Goal: Task Accomplishment & Management: Manage account settings

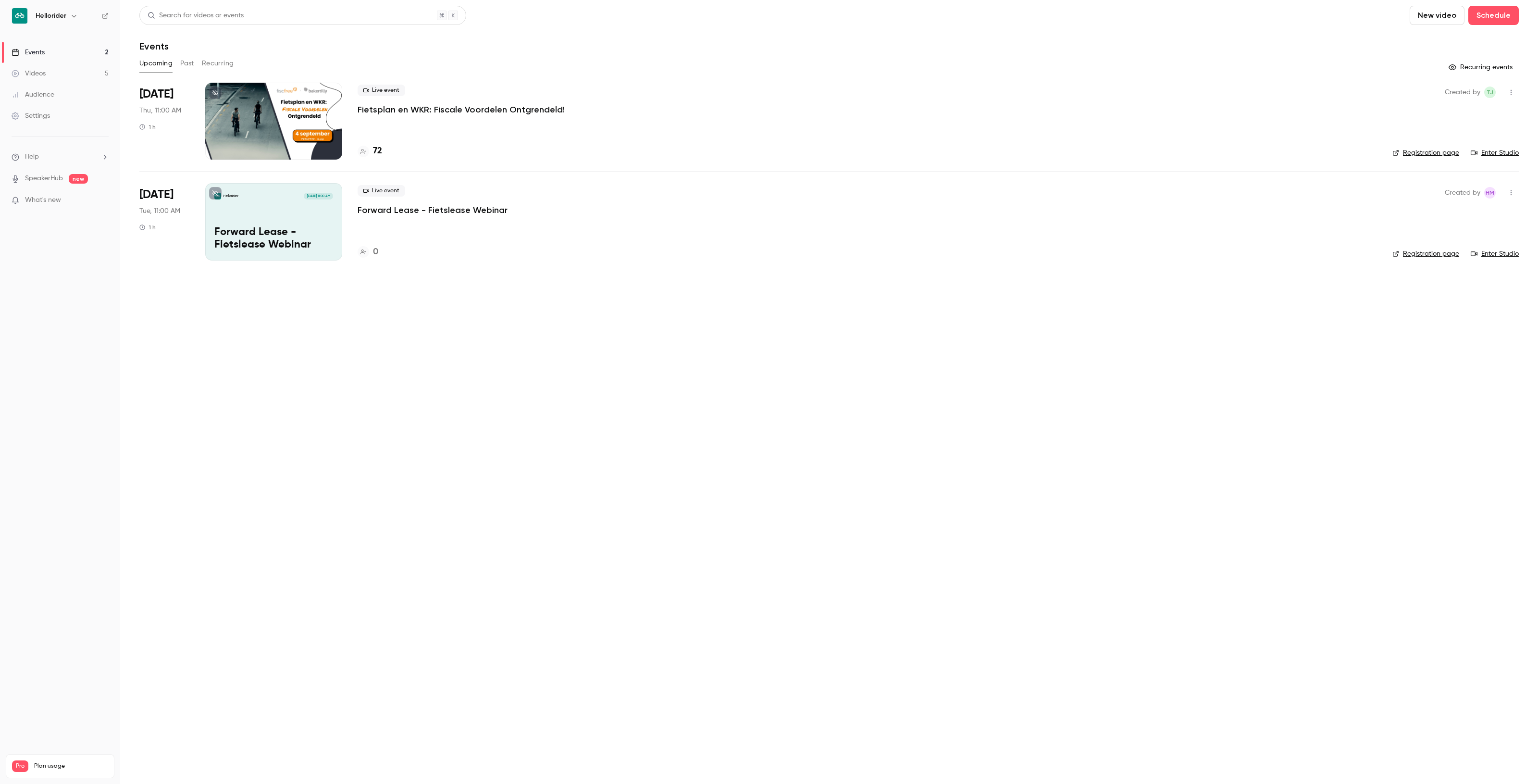
click at [420, 99] on div "Live event Fietsplan en WKR: Fiscale Voordelen Ontgrendeld!" at bounding box center [867, 100] width 1019 height 31
click at [419, 107] on p "Fietsplan en WKR: Fiscale Voordelen Ontgrendeld!" at bounding box center [461, 109] width 207 height 11
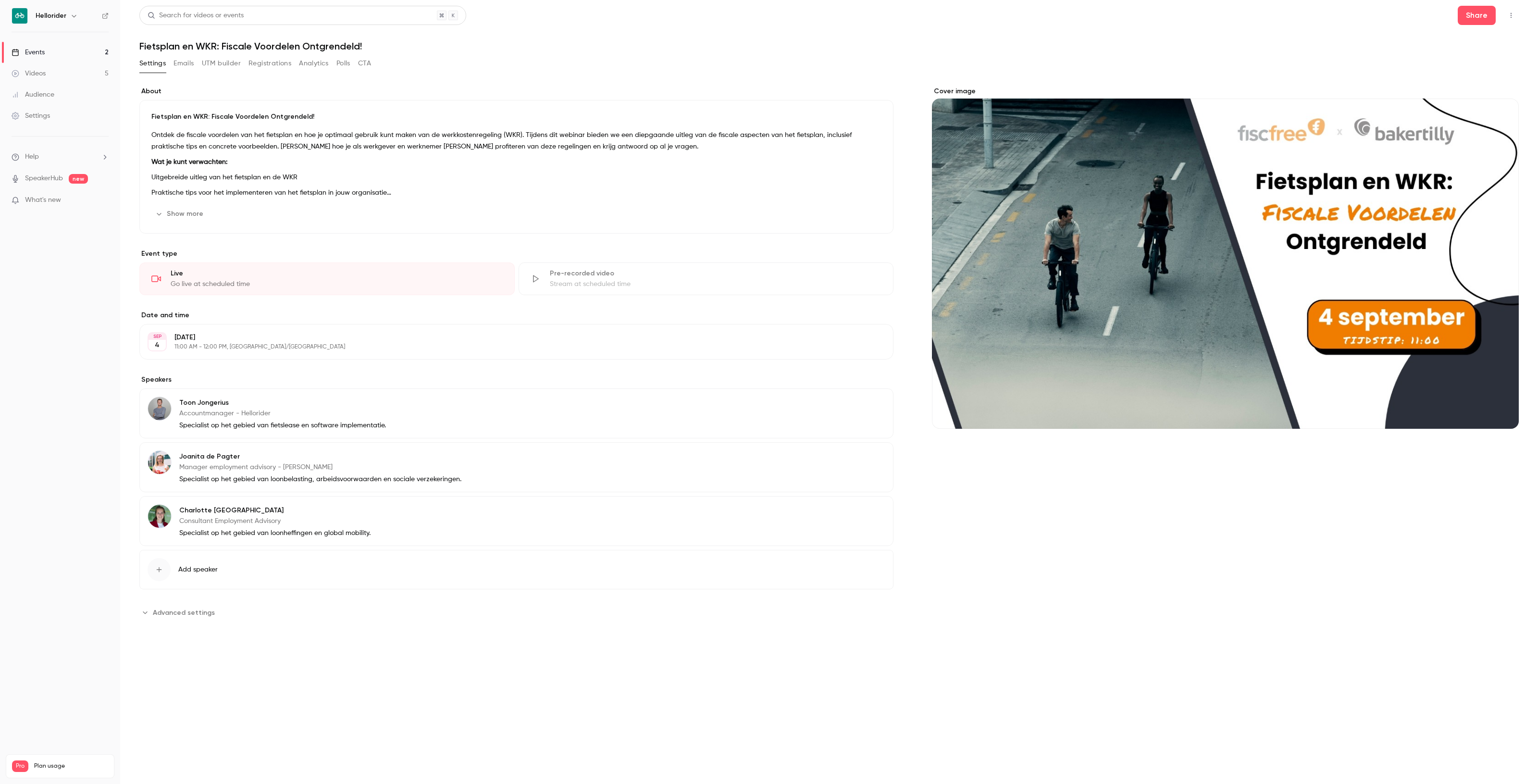
click at [1506, 23] on div "Share" at bounding box center [1488, 15] width 61 height 19
click at [1508, 19] on button "button" at bounding box center [1510, 15] width 15 height 15
click at [217, 65] on div at bounding box center [769, 392] width 1538 height 784
click at [218, 63] on button "UTM builder" at bounding box center [222, 63] width 39 height 15
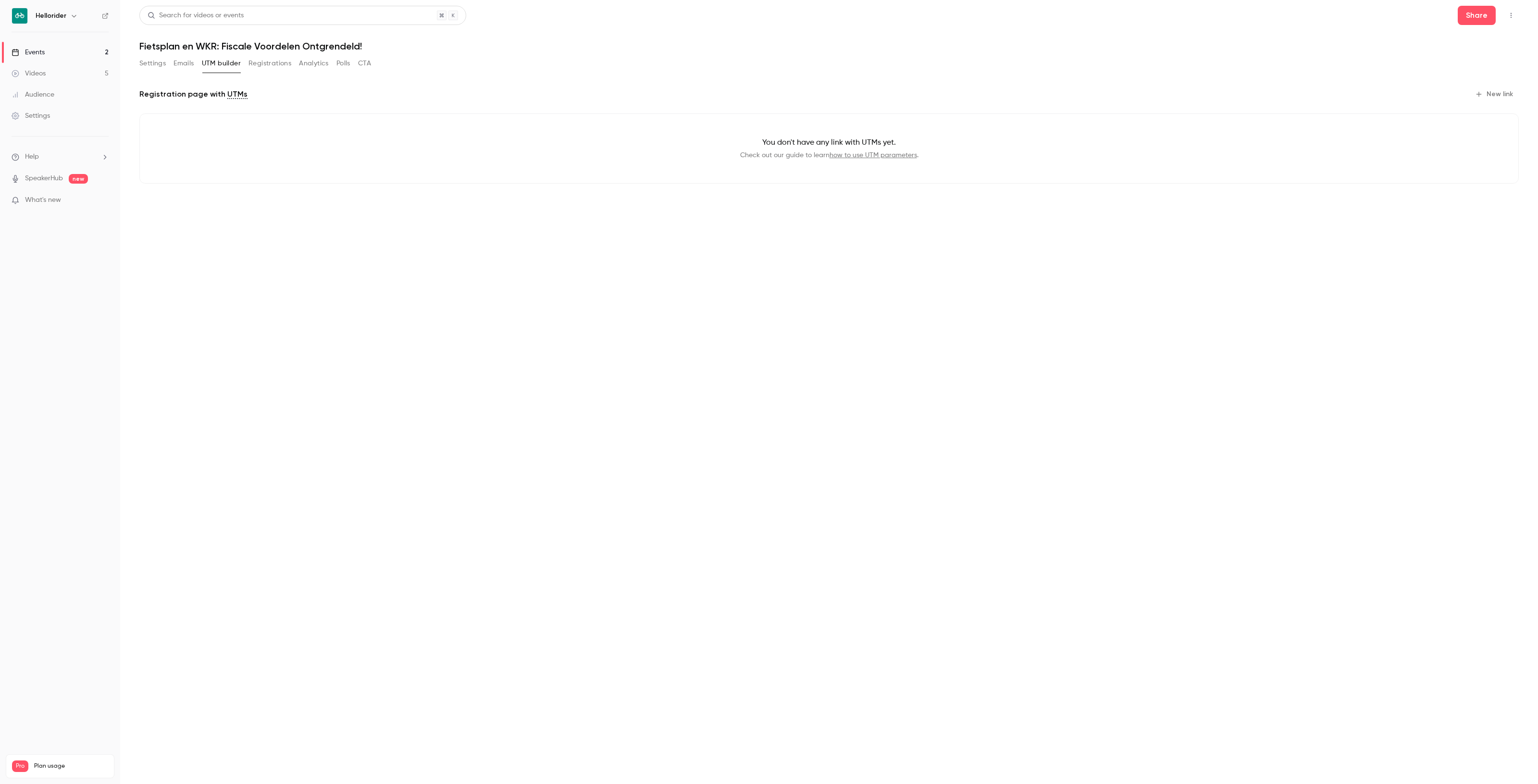
click at [188, 62] on button "Emails" at bounding box center [183, 63] width 20 height 15
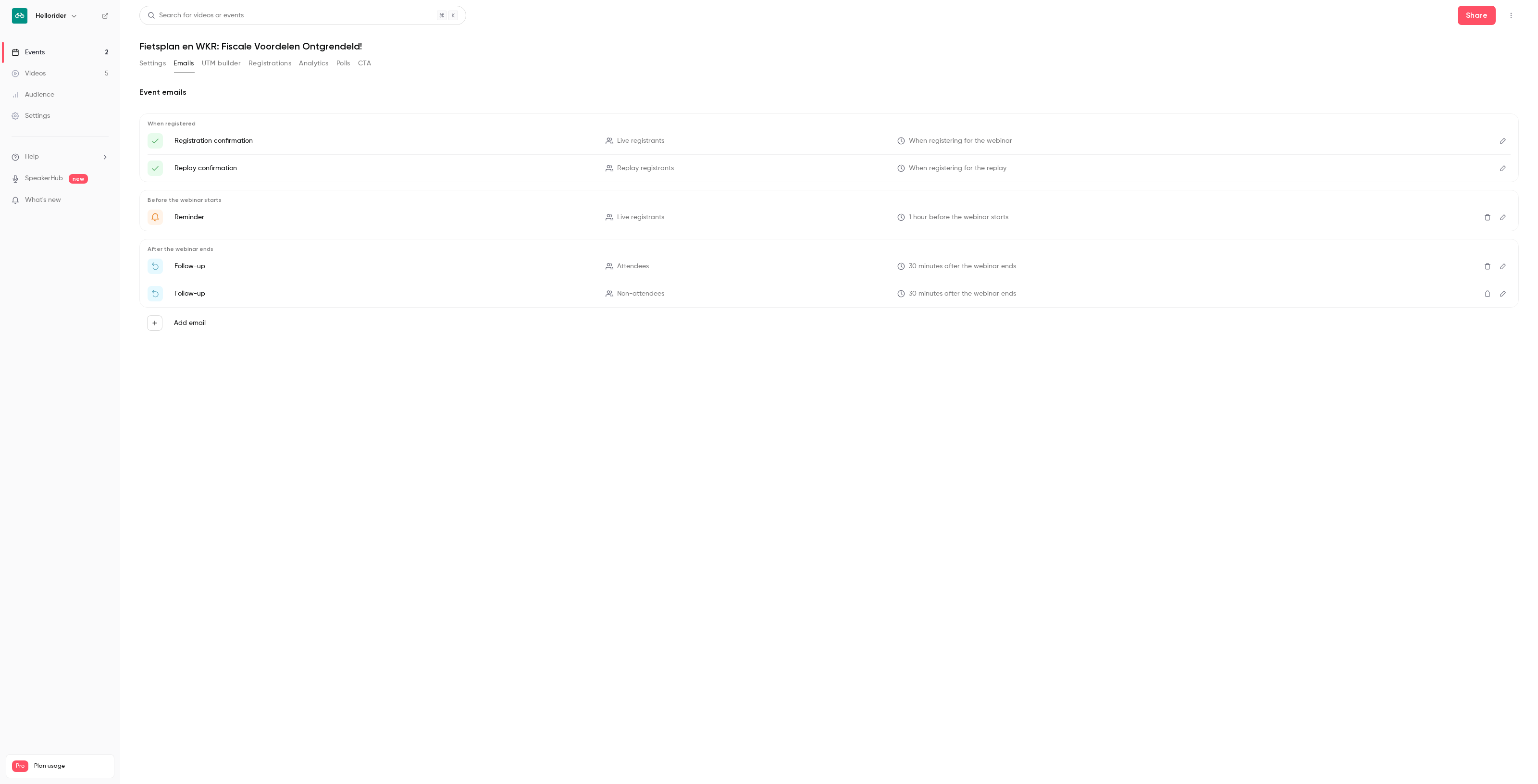
click at [346, 62] on button "Polls" at bounding box center [343, 63] width 14 height 15
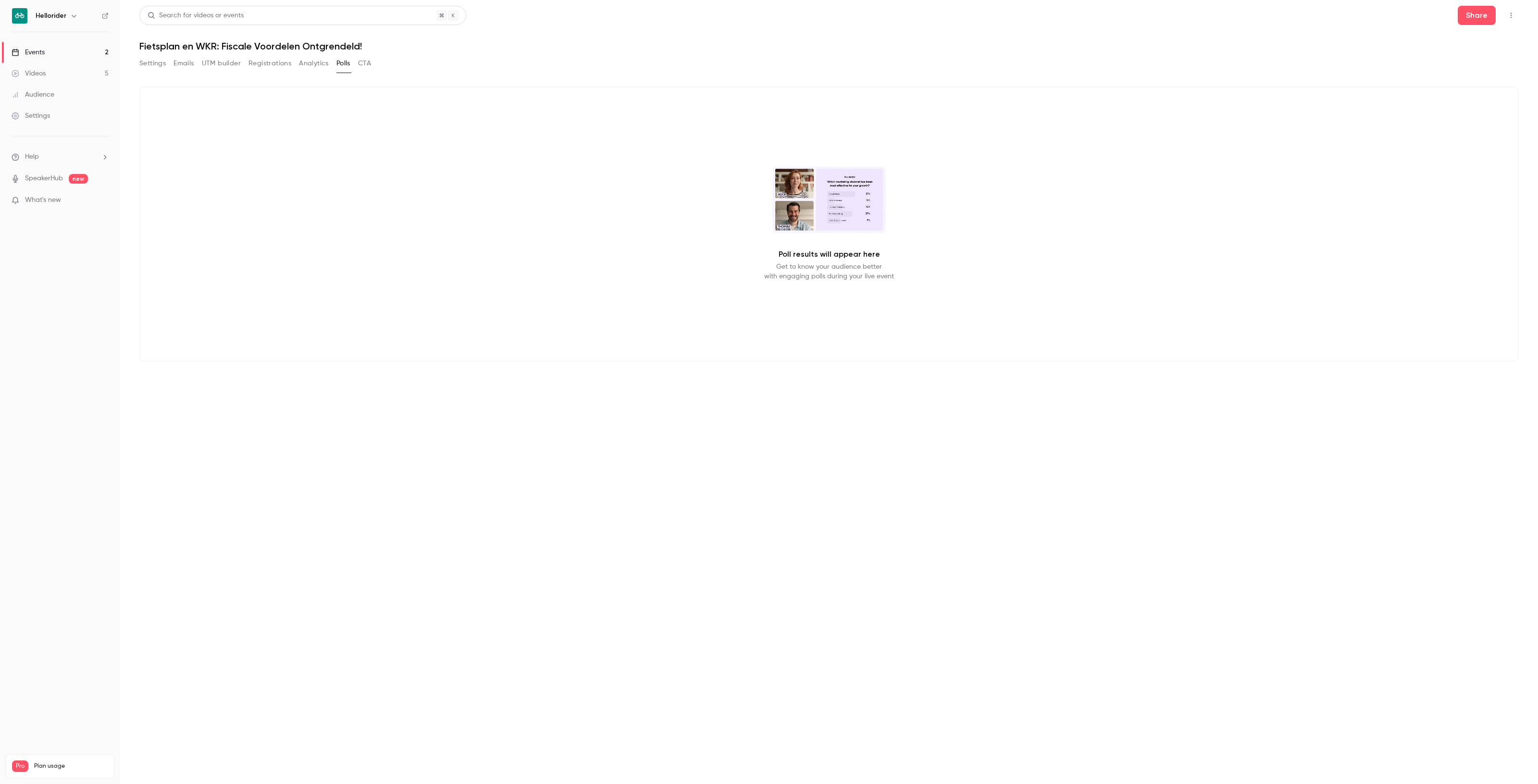
click at [323, 61] on button "Analytics" at bounding box center [314, 63] width 30 height 15
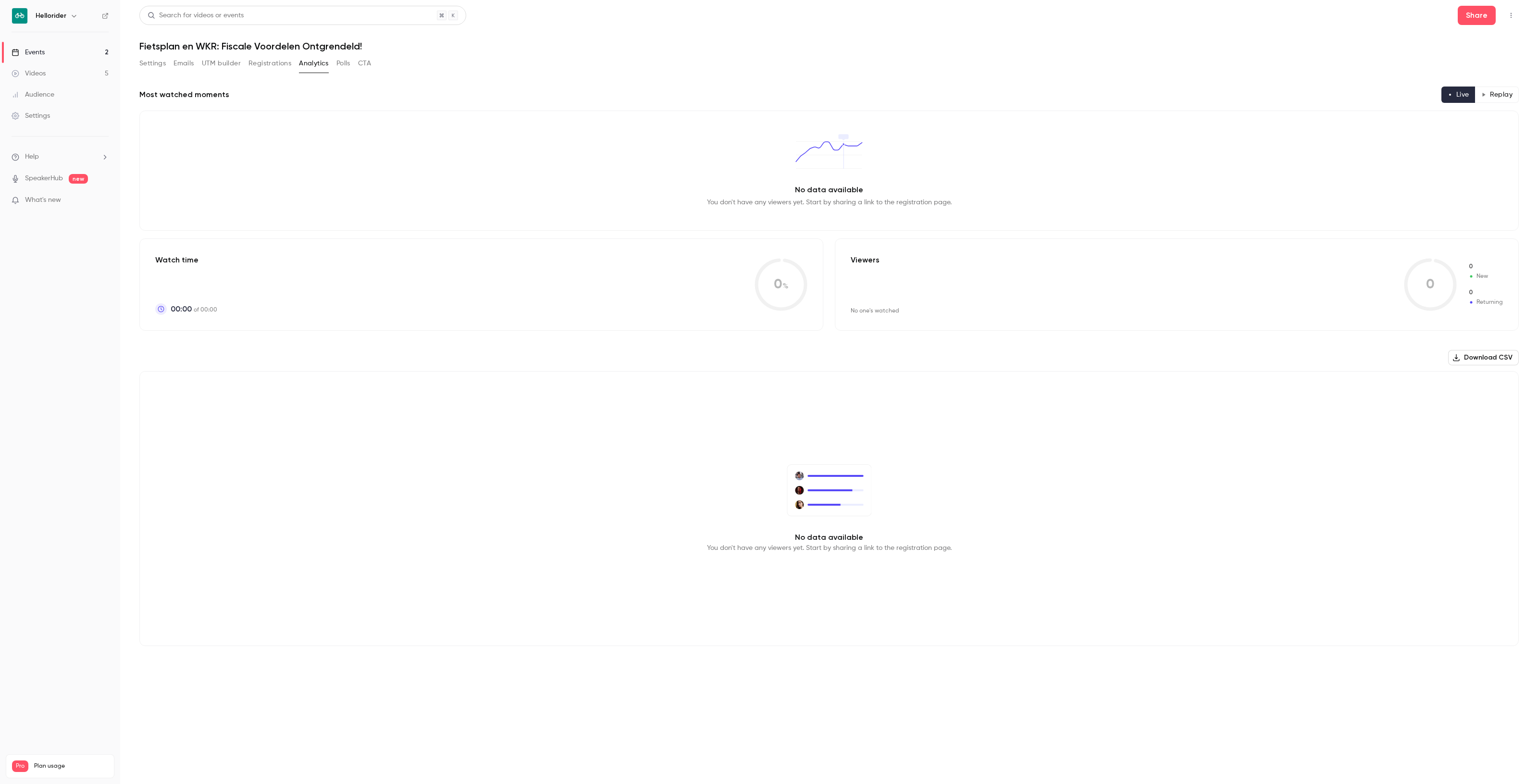
click at [362, 61] on button "CTA" at bounding box center [364, 63] width 13 height 15
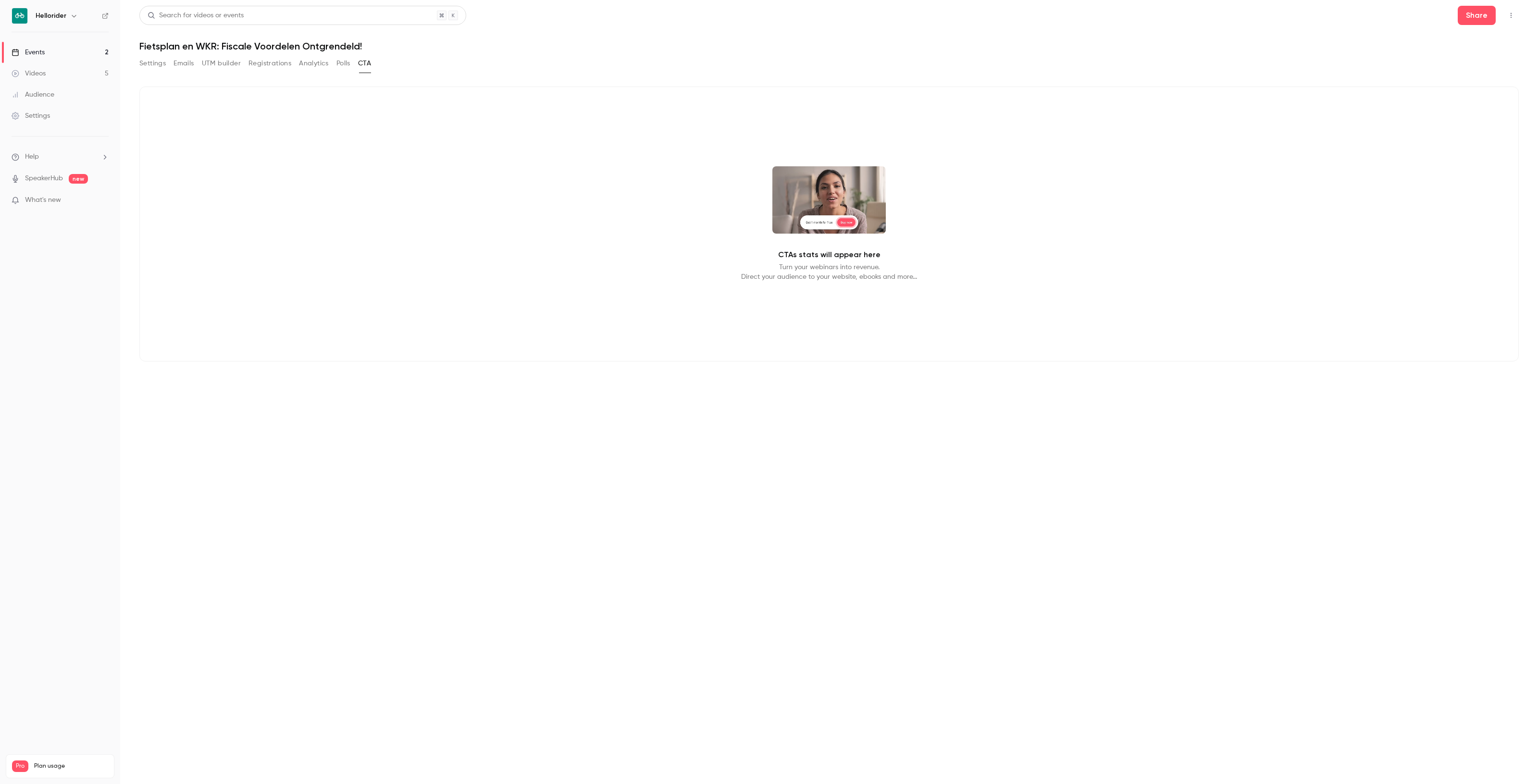
click at [185, 62] on button "Emails" at bounding box center [183, 63] width 20 height 15
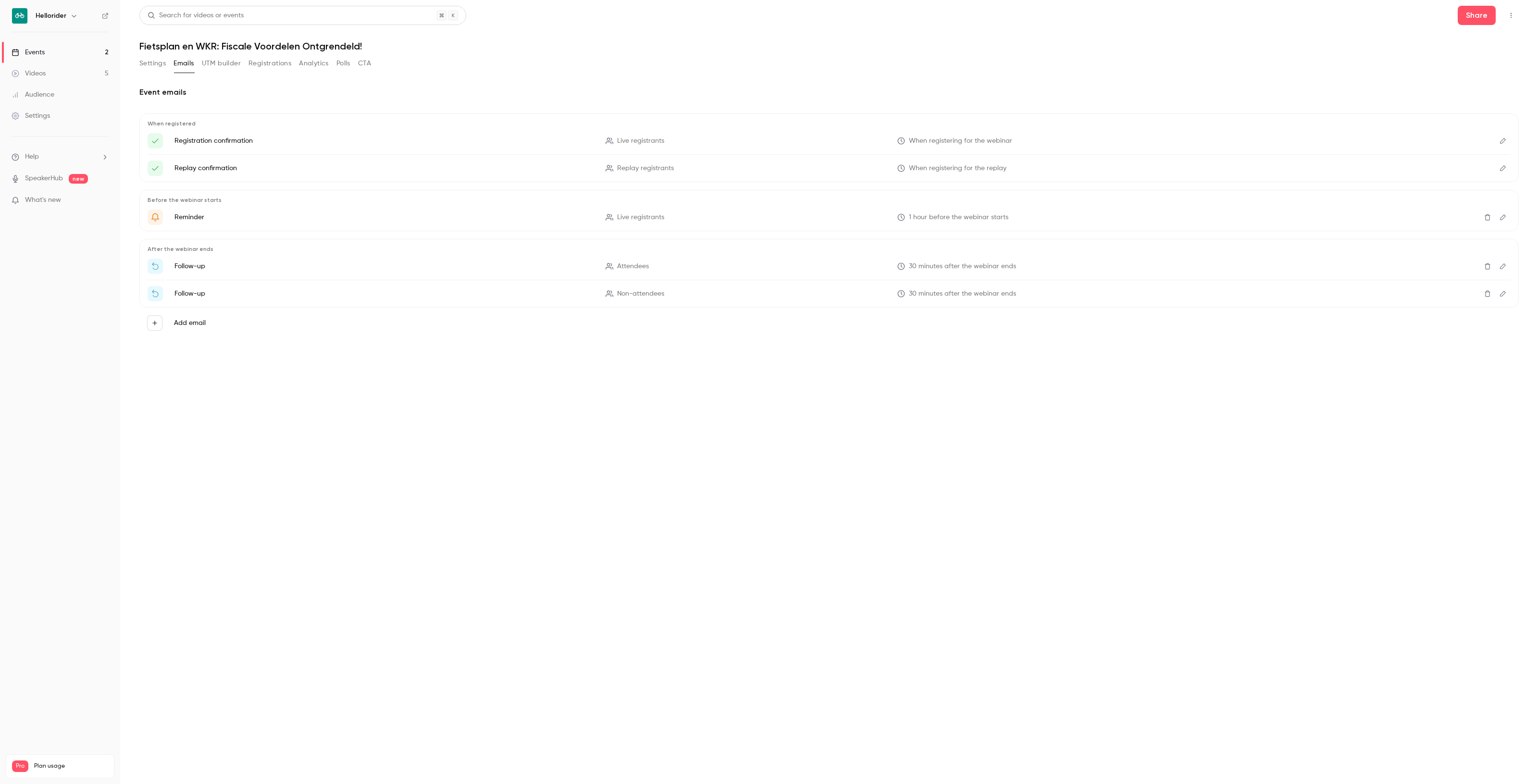
click at [147, 64] on button "Settings" at bounding box center [152, 63] width 26 height 15
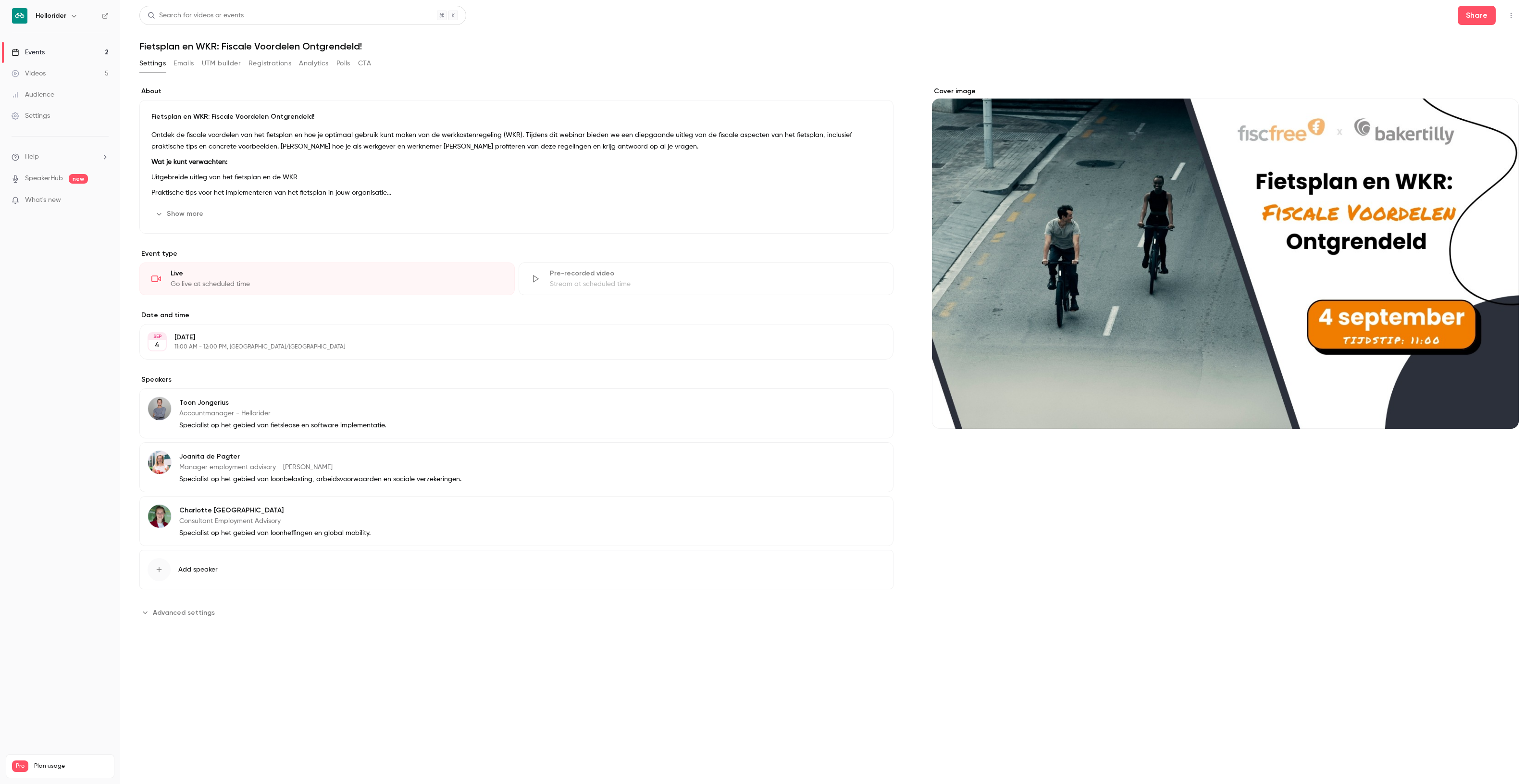
drag, startPoint x: 1505, startPoint y: 23, endPoint x: 1506, endPoint y: 17, distance: 6.1
click at [1505, 22] on div "Share" at bounding box center [1488, 15] width 61 height 19
click at [1507, 16] on icon "button" at bounding box center [1510, 15] width 7 height 7
click at [1478, 16] on div at bounding box center [769, 392] width 1538 height 784
click at [1470, 16] on button "Share" at bounding box center [1476, 15] width 38 height 19
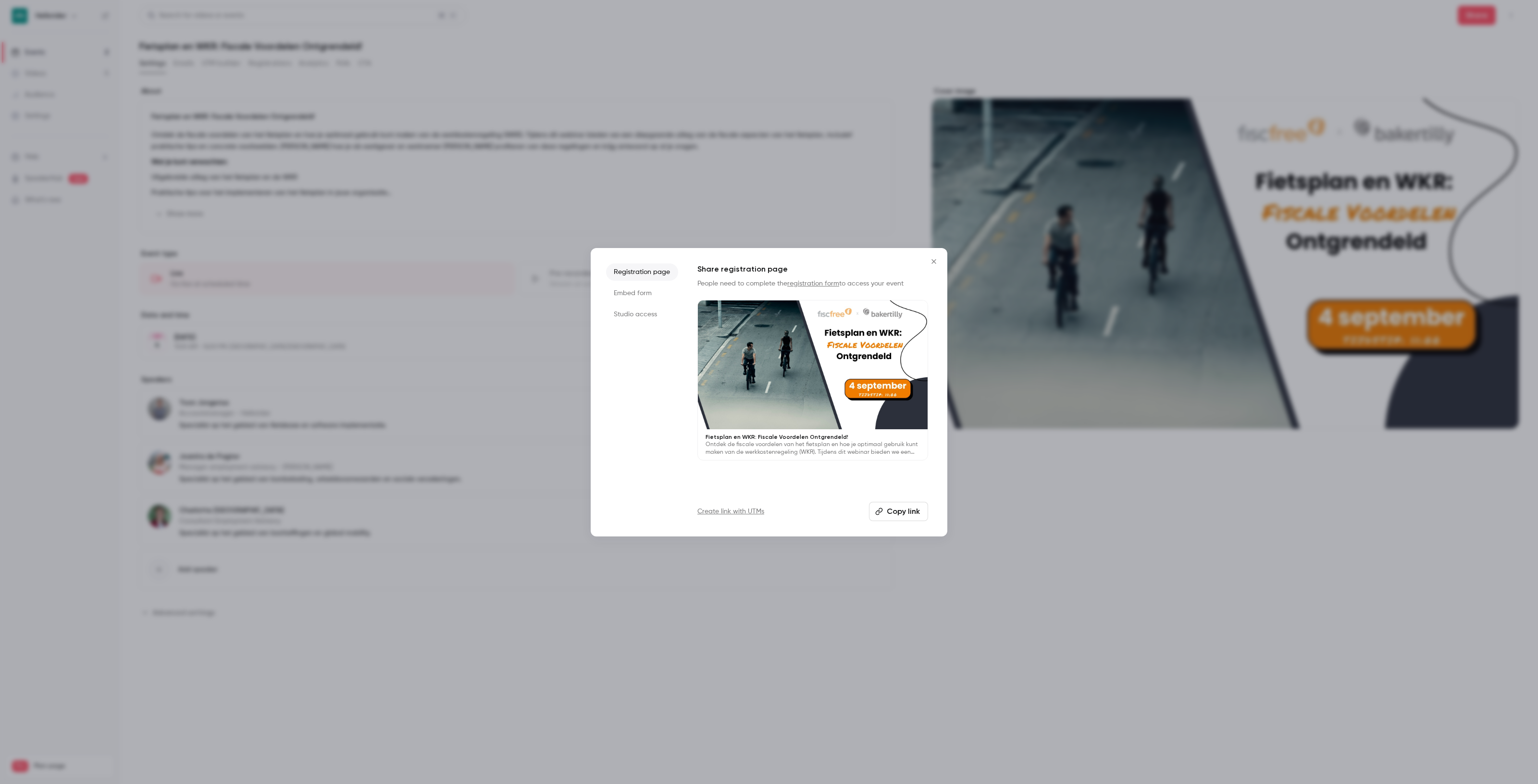
click at [639, 295] on li "Embed form" at bounding box center [642, 293] width 72 height 17
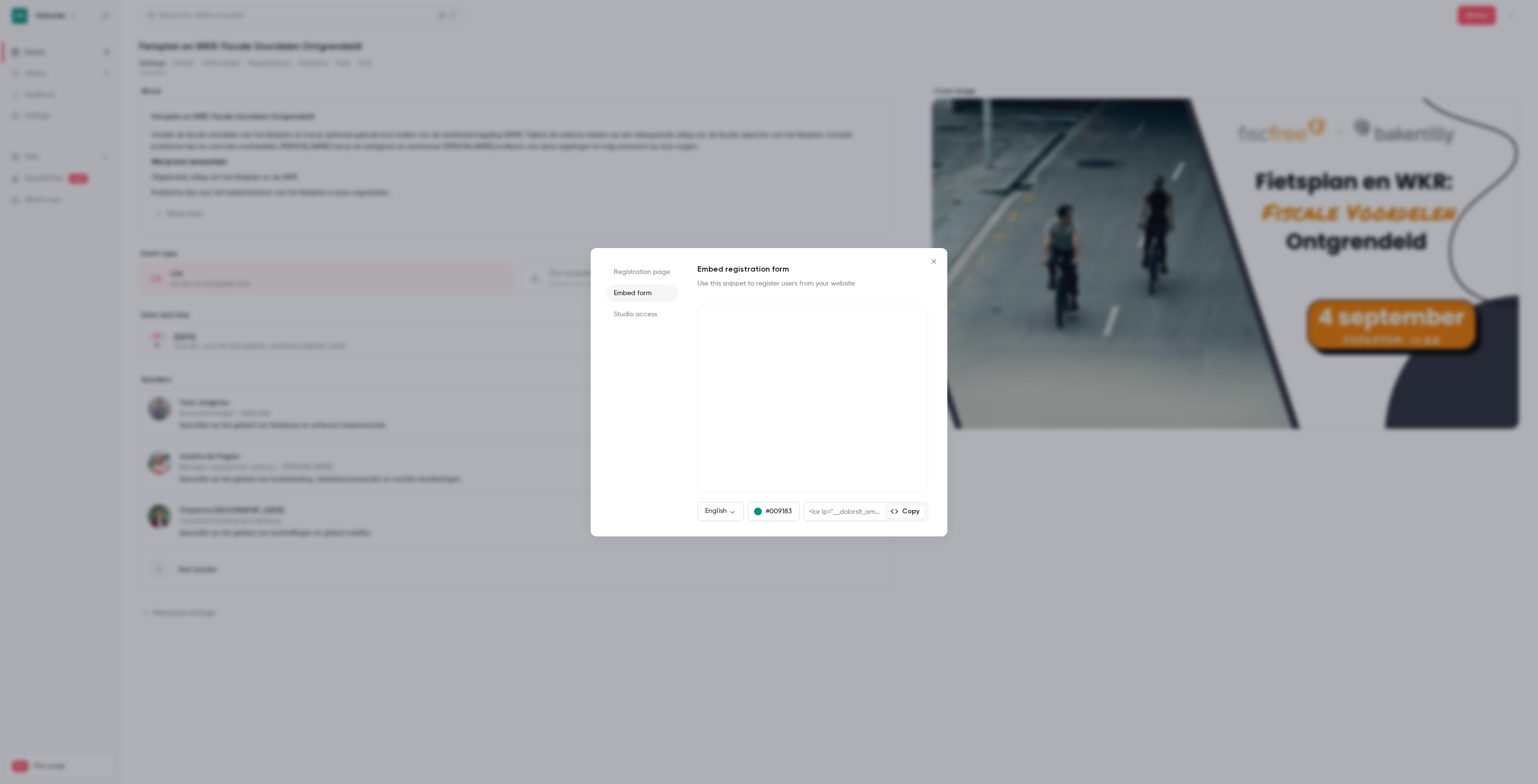
click at [632, 311] on li "Studio access" at bounding box center [642, 314] width 72 height 17
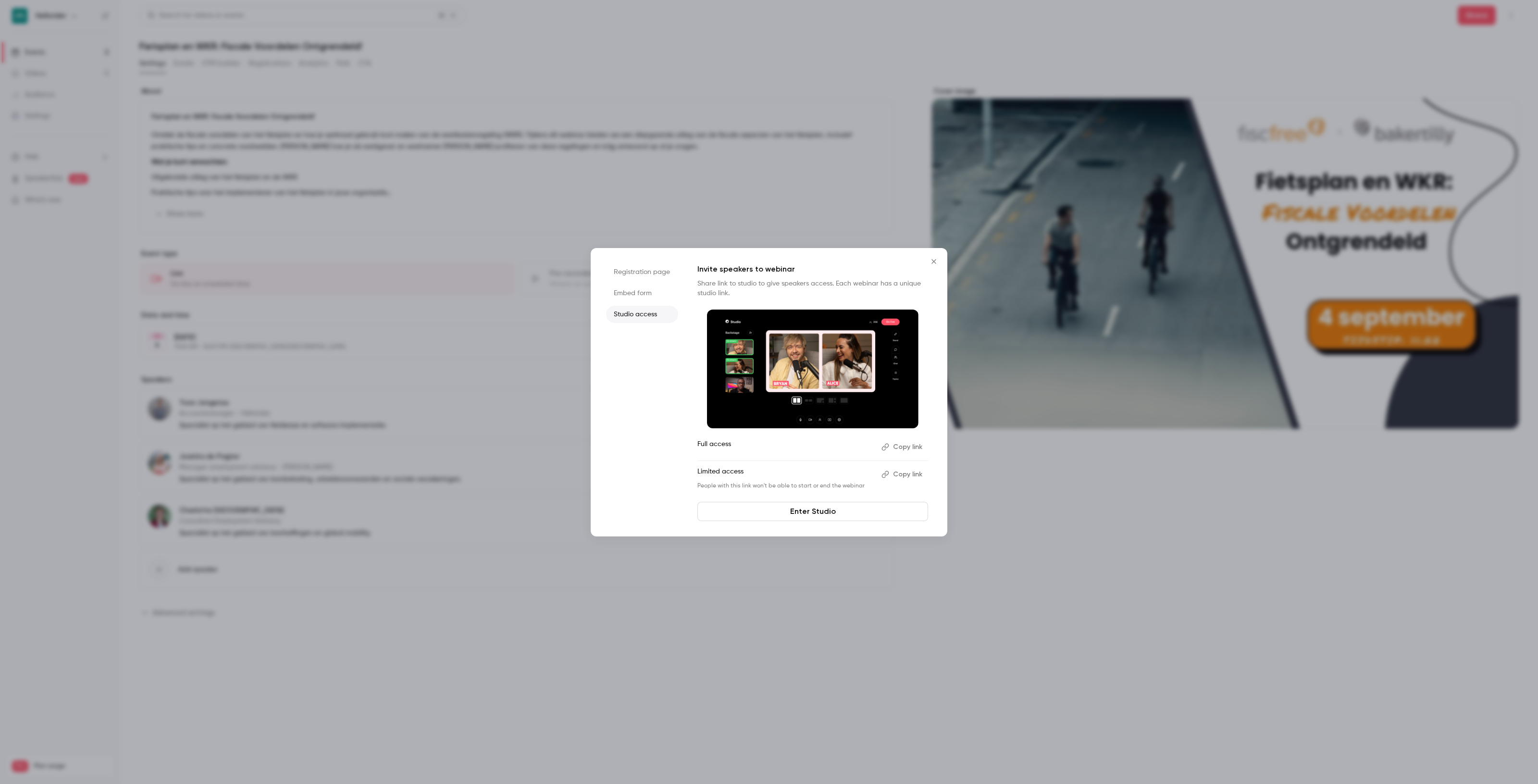
click at [634, 292] on li "Embed form" at bounding box center [642, 293] width 72 height 17
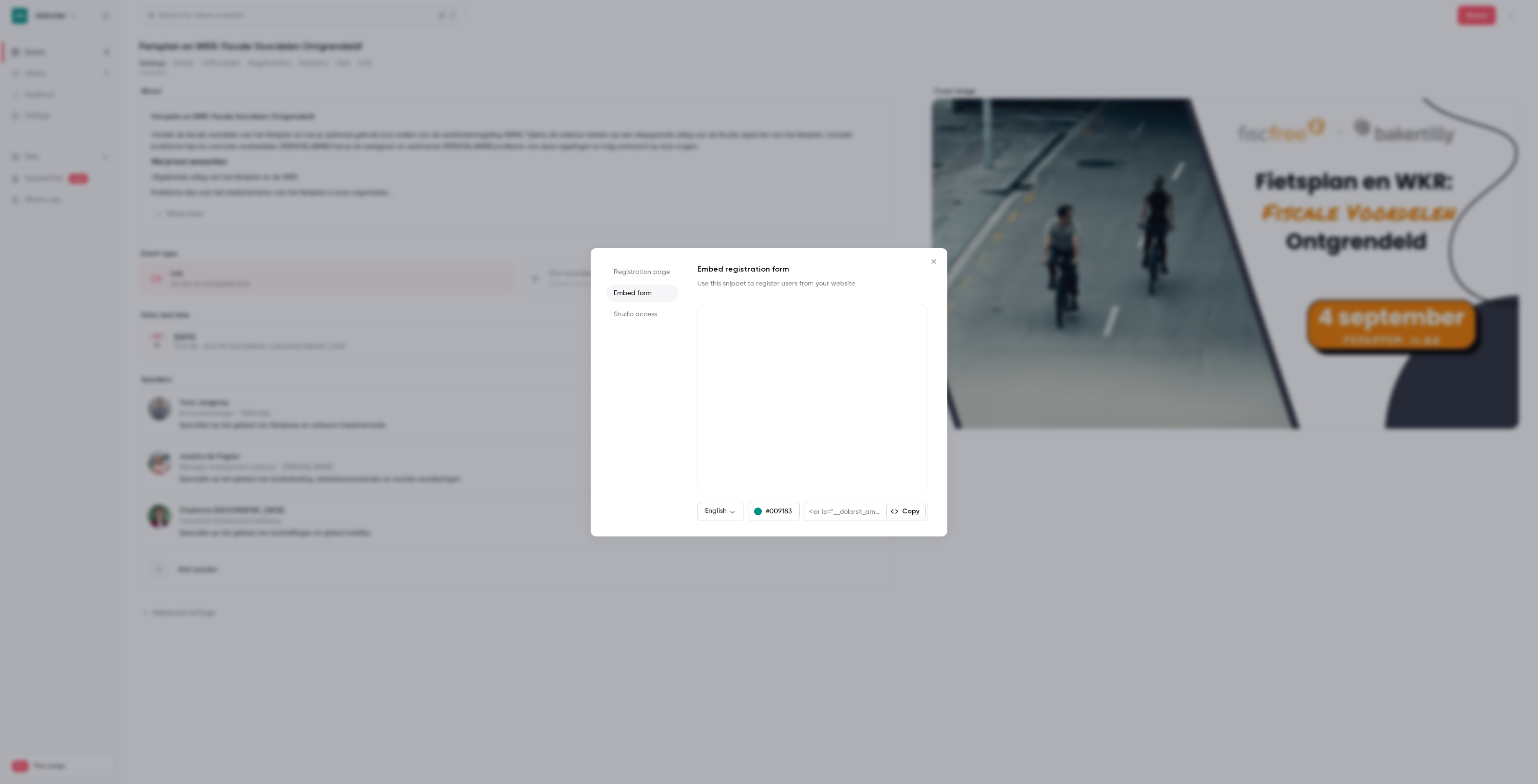
click at [635, 277] on li "Registration page" at bounding box center [642, 272] width 72 height 17
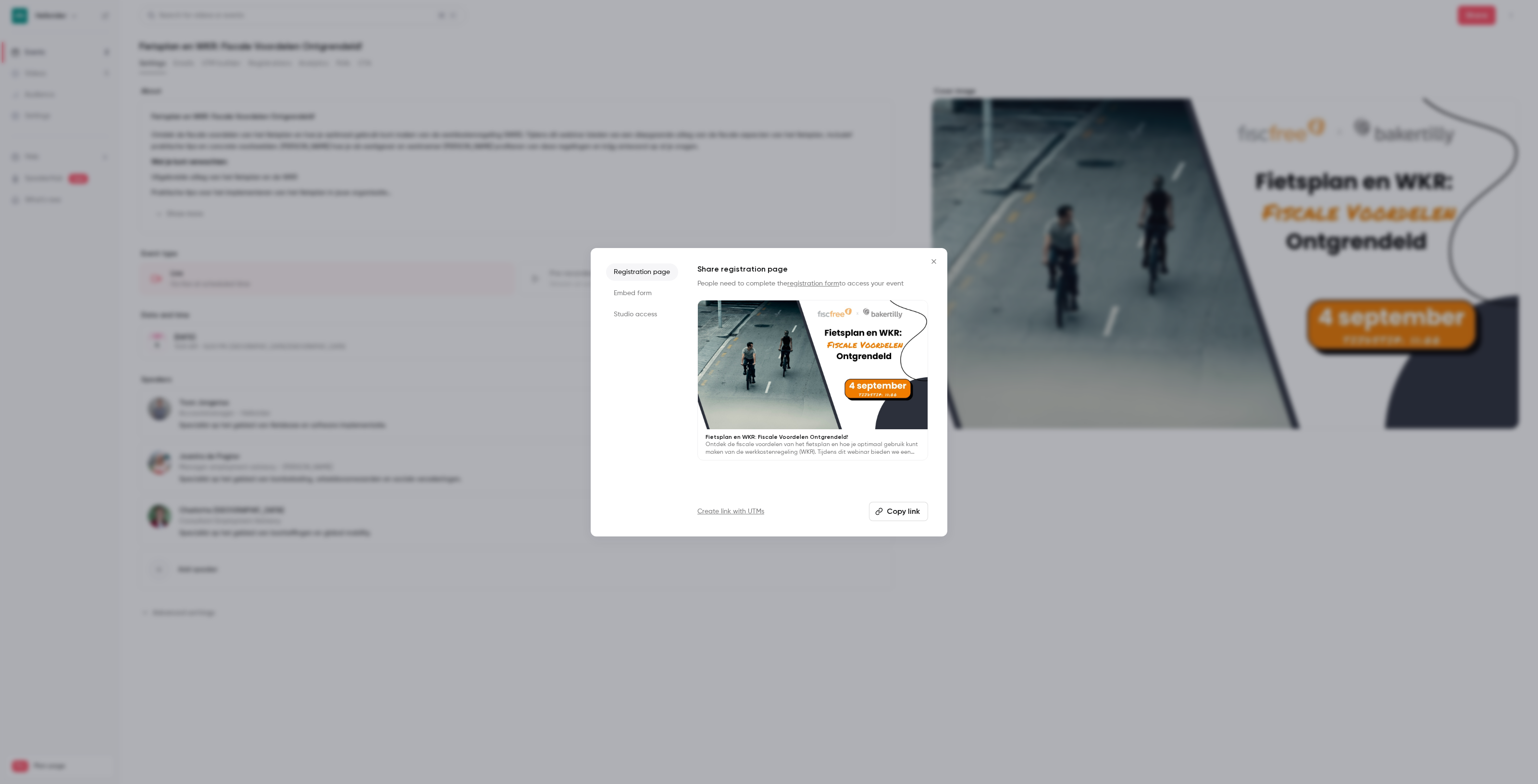
click at [808, 283] on link "registration form" at bounding box center [813, 283] width 52 height 7
click at [645, 313] on li "Studio access" at bounding box center [642, 314] width 72 height 17
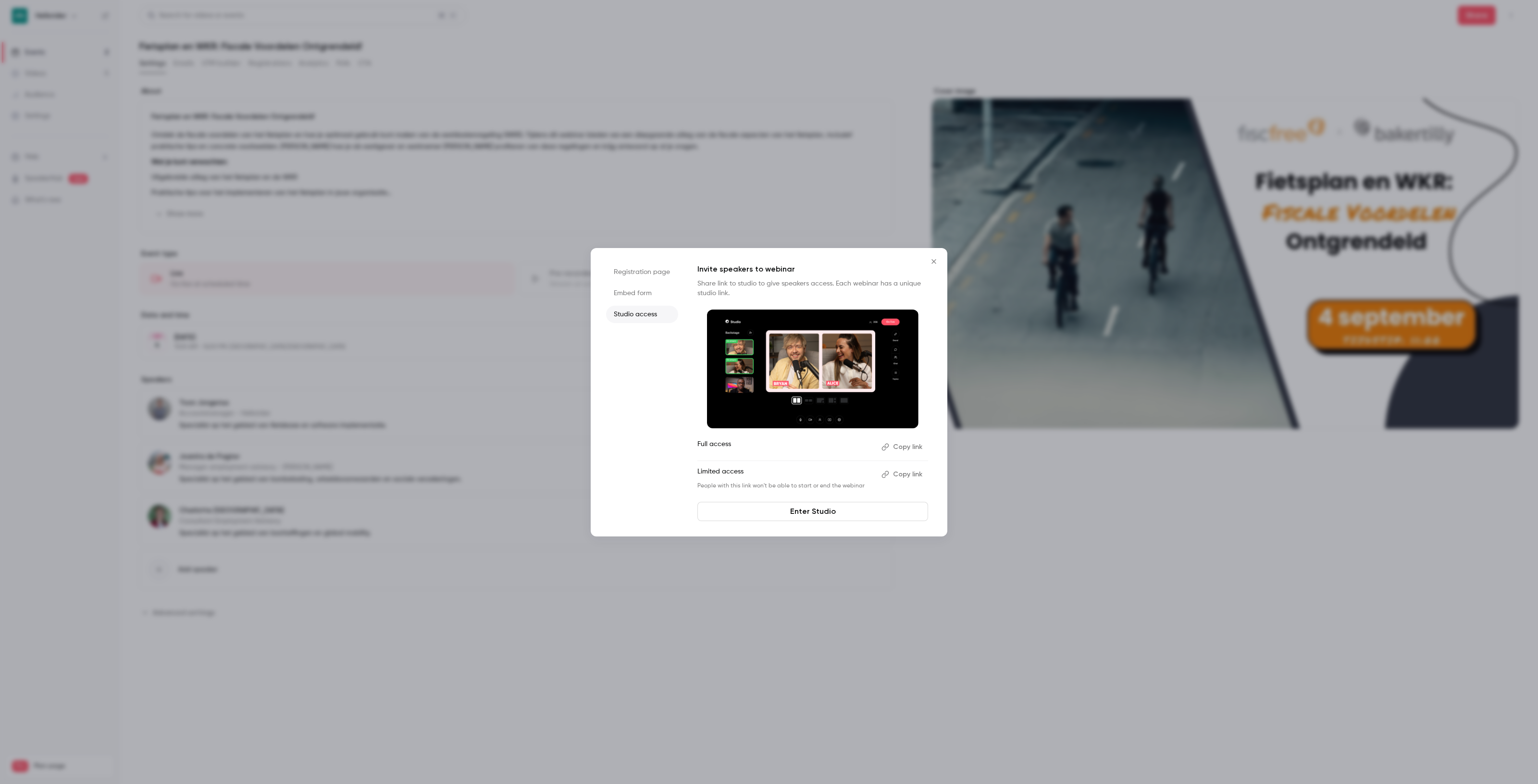
click at [634, 287] on li "Embed form" at bounding box center [642, 293] width 72 height 17
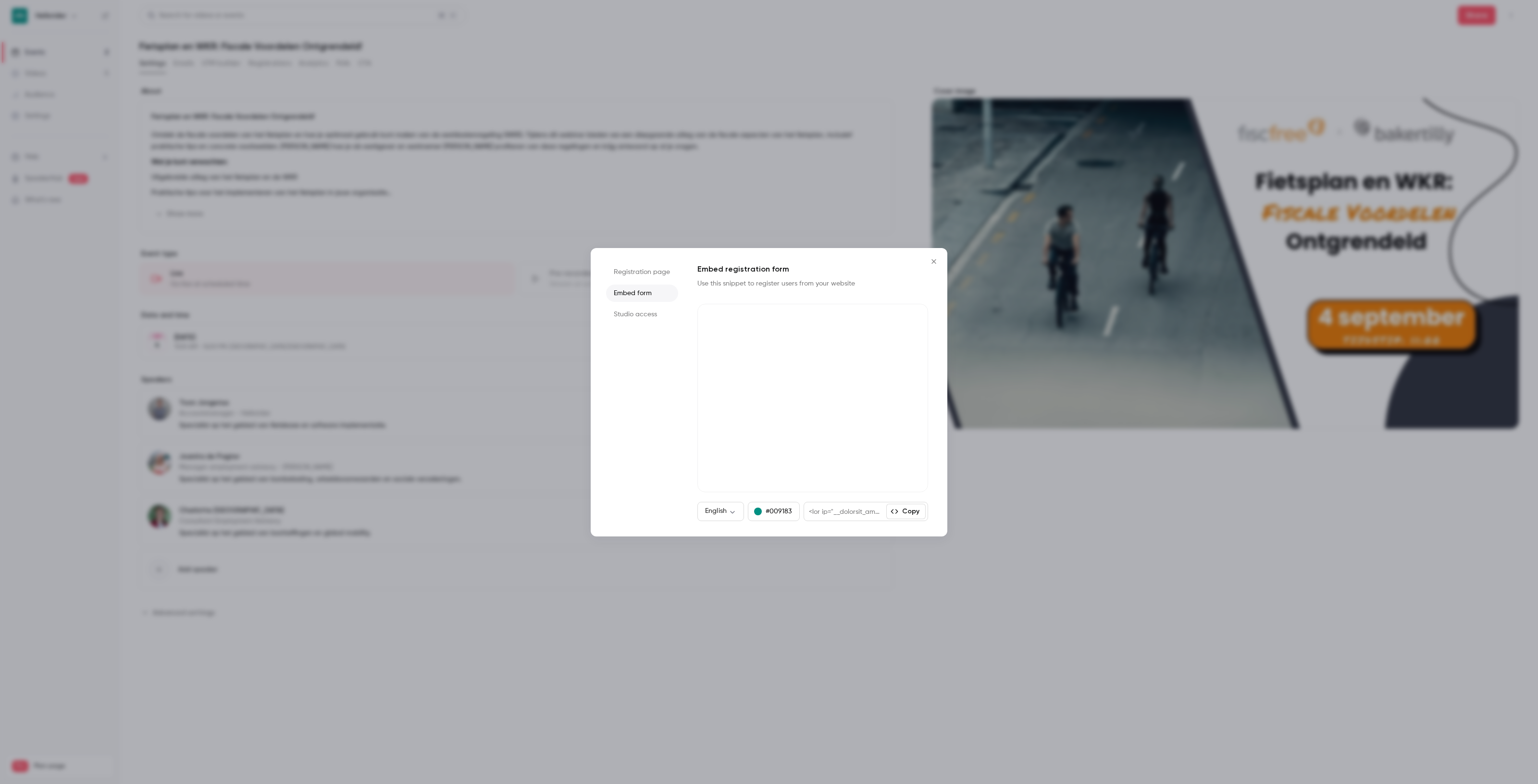
click at [633, 271] on li "Registration page" at bounding box center [642, 272] width 72 height 17
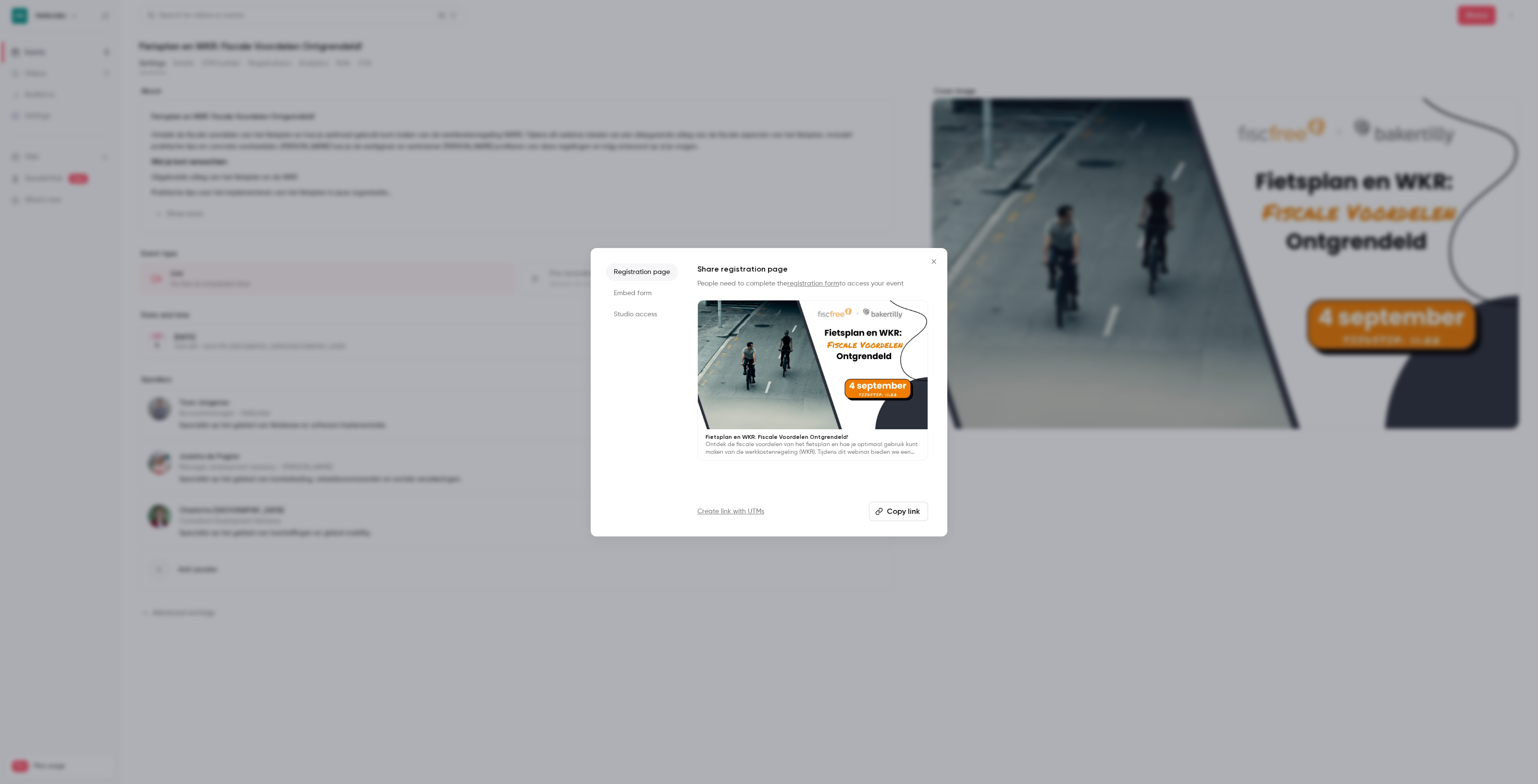
click at [889, 509] on button "Copy link" at bounding box center [898, 511] width 59 height 19
drag, startPoint x: 937, startPoint y: 258, endPoint x: 818, endPoint y: 134, distance: 171.9
click at [937, 258] on icon "Close" at bounding box center [933, 261] width 11 height 7
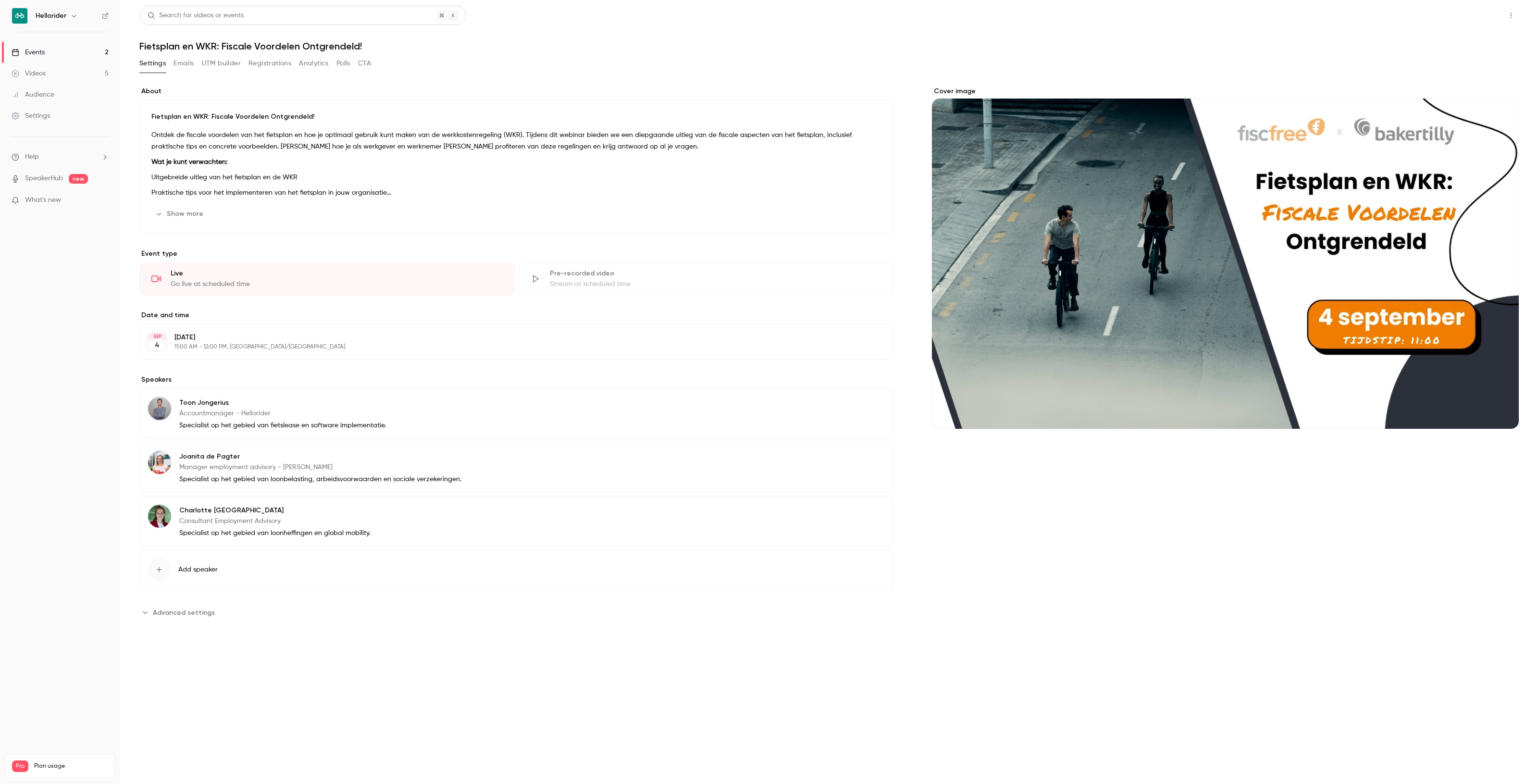
click at [1470, 15] on button "Share" at bounding box center [1476, 15] width 38 height 19
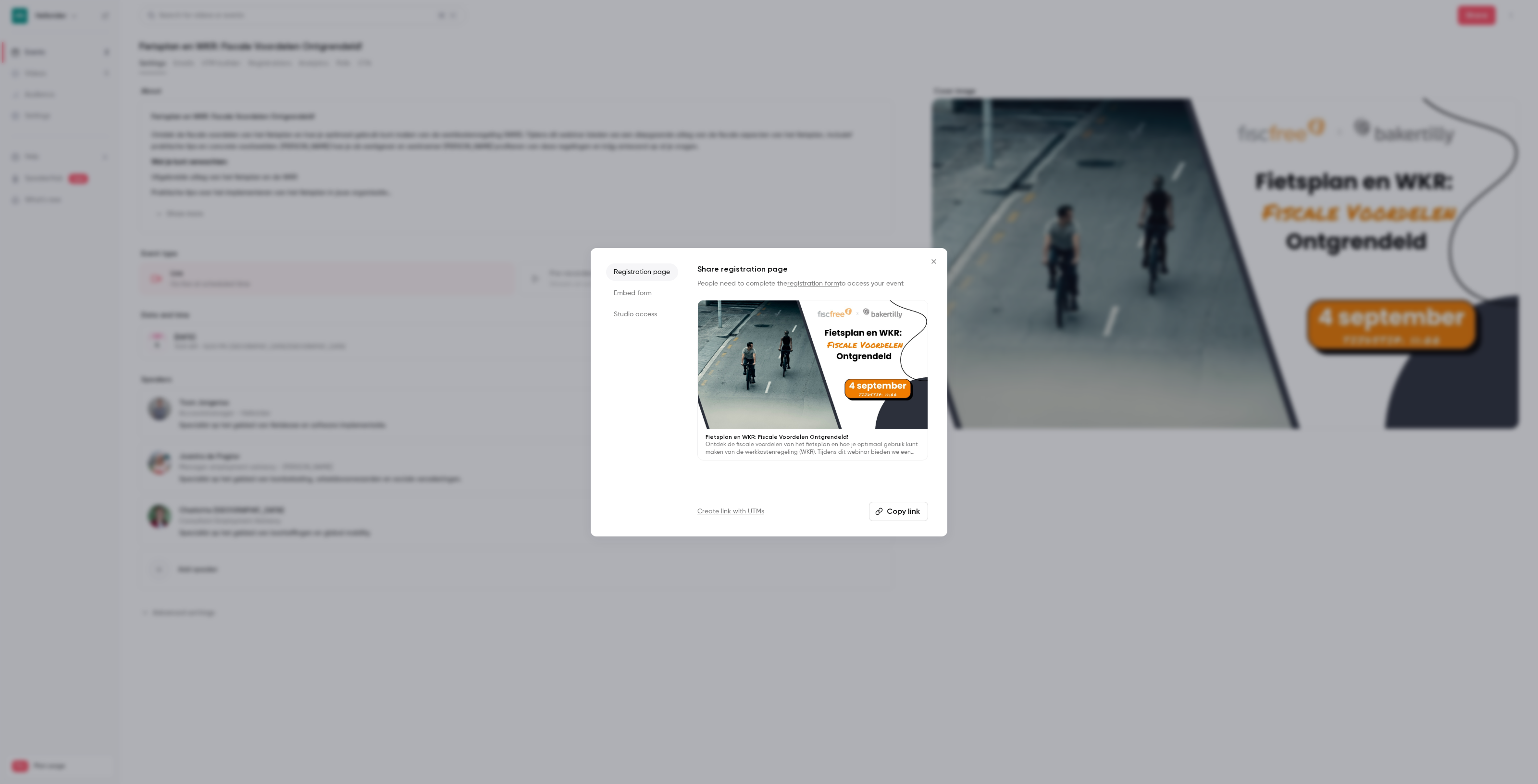
click at [898, 503] on button "Copy link" at bounding box center [898, 511] width 59 height 19
click at [934, 266] on button "Close" at bounding box center [934, 261] width 19 height 19
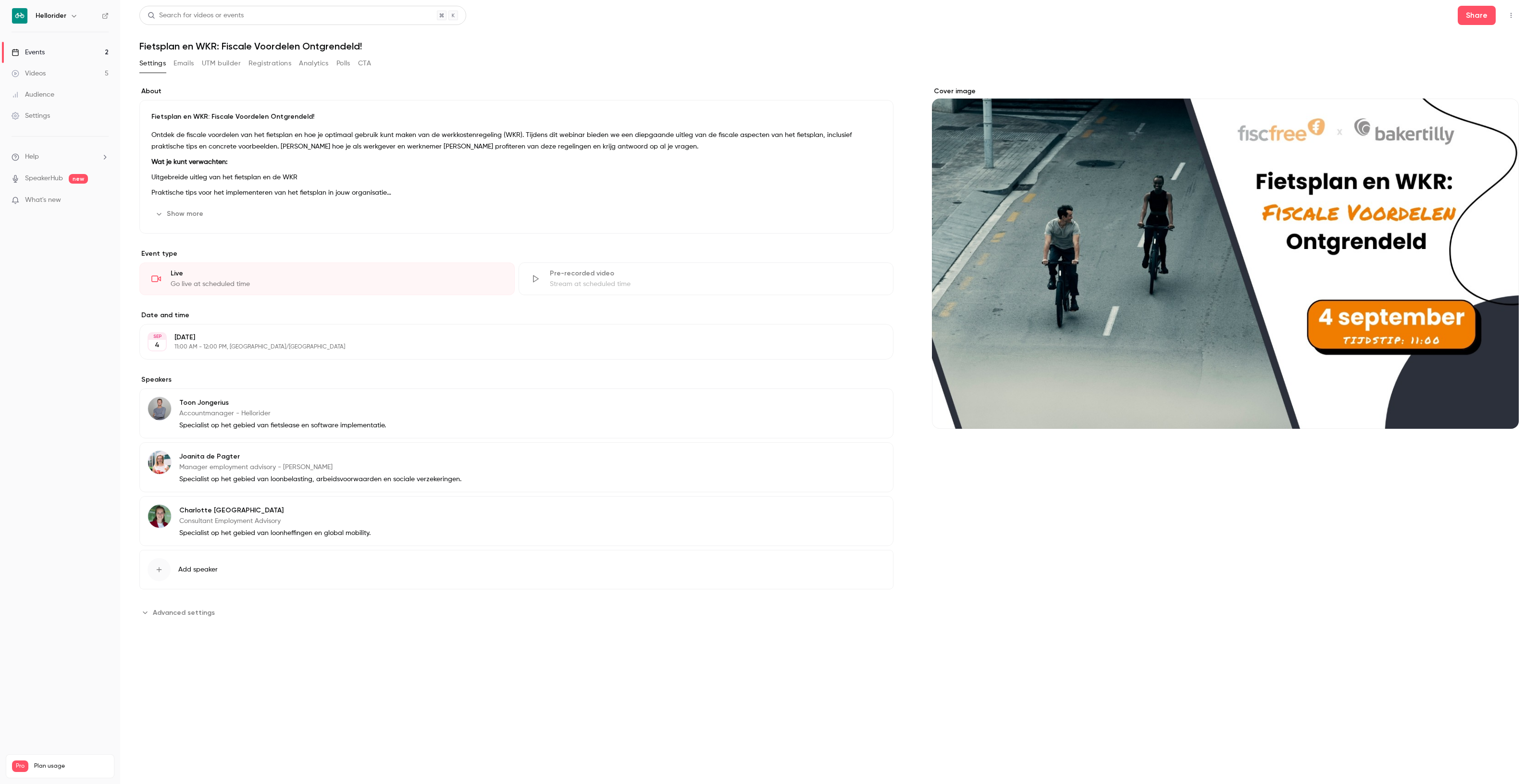
click at [260, 64] on button "Registrations" at bounding box center [270, 63] width 43 height 15
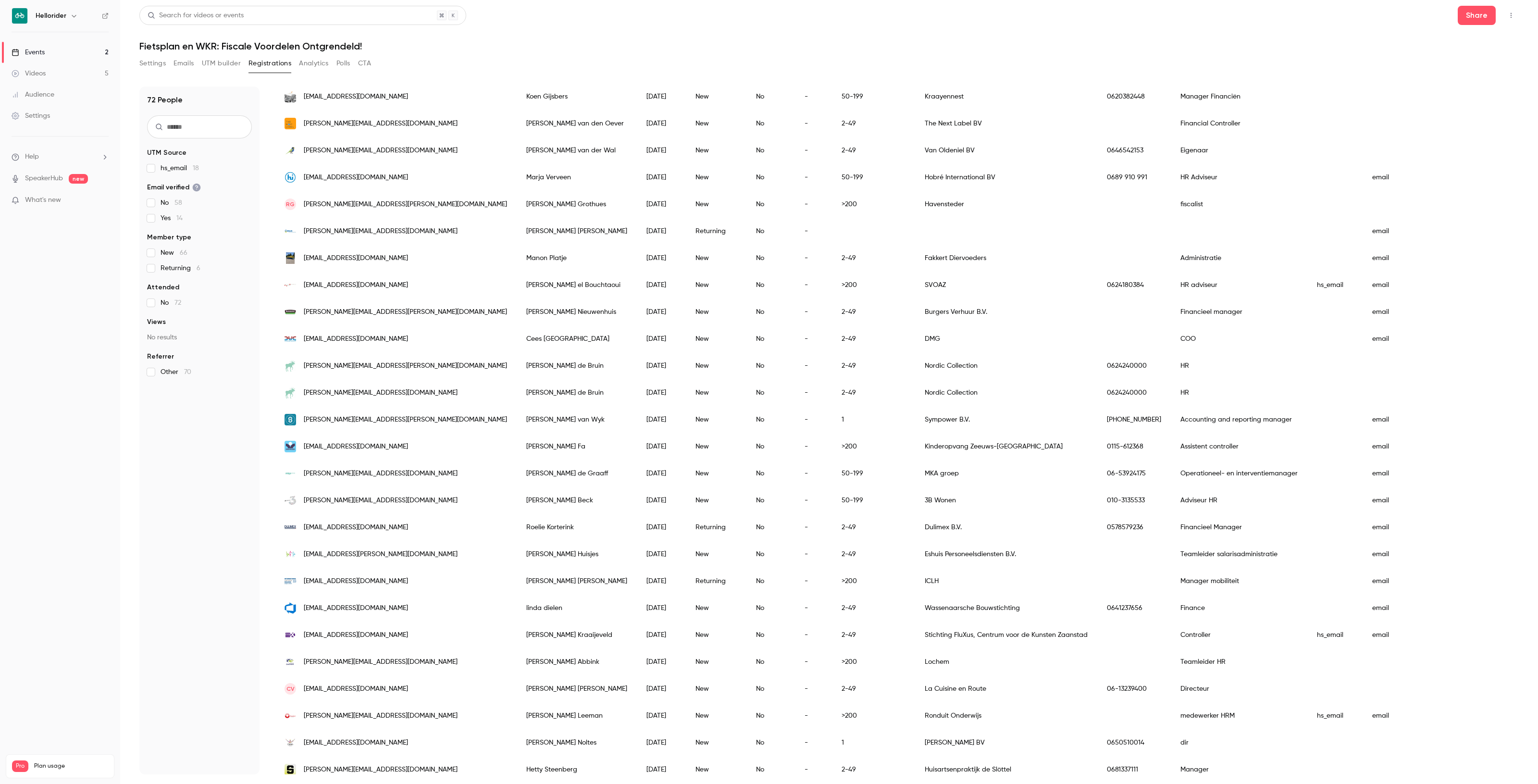
scroll to position [180, 0]
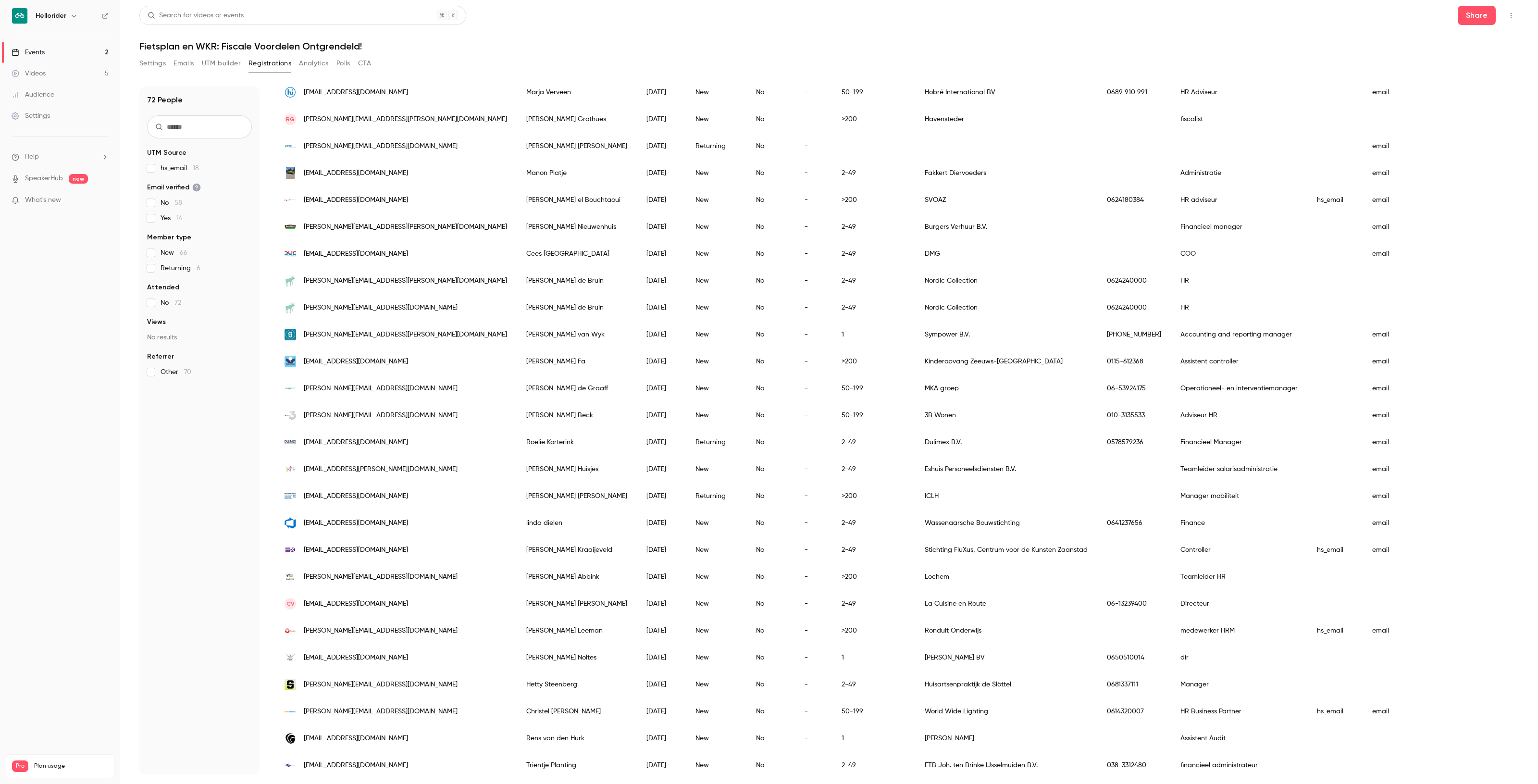
click at [143, 68] on button "Settings" at bounding box center [152, 63] width 26 height 15
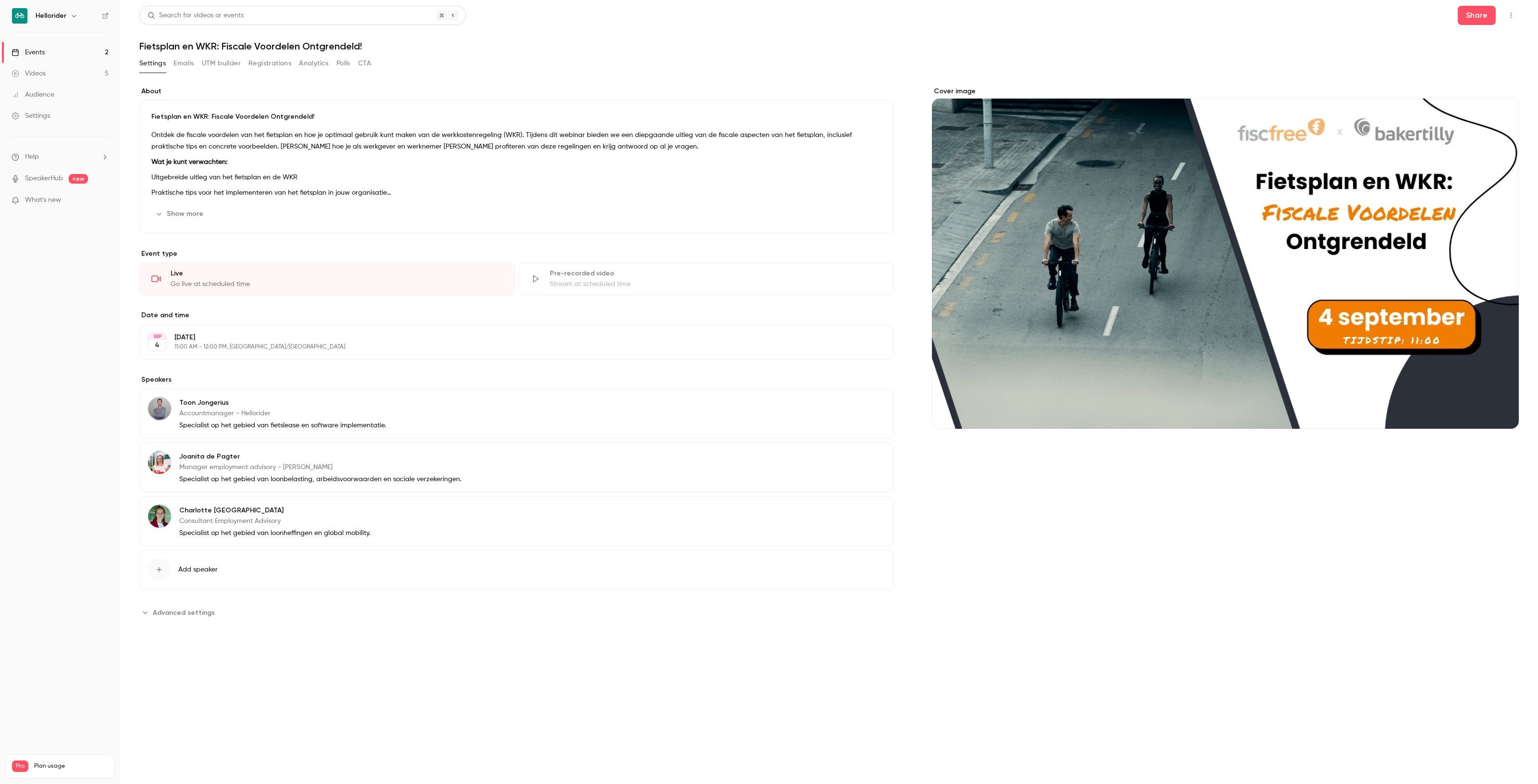
click at [1506, 15] on button "button" at bounding box center [1510, 15] width 15 height 15
click at [1476, 65] on div "Enter Studio" at bounding box center [1474, 64] width 73 height 9
click at [1508, 15] on icon "button" at bounding box center [1510, 15] width 7 height 7
click at [538, 465] on div at bounding box center [769, 392] width 1538 height 784
click at [299, 473] on div "[PERSON_NAME] Manager employment advisory - [PERSON_NAME]" at bounding box center [320, 462] width 282 height 23
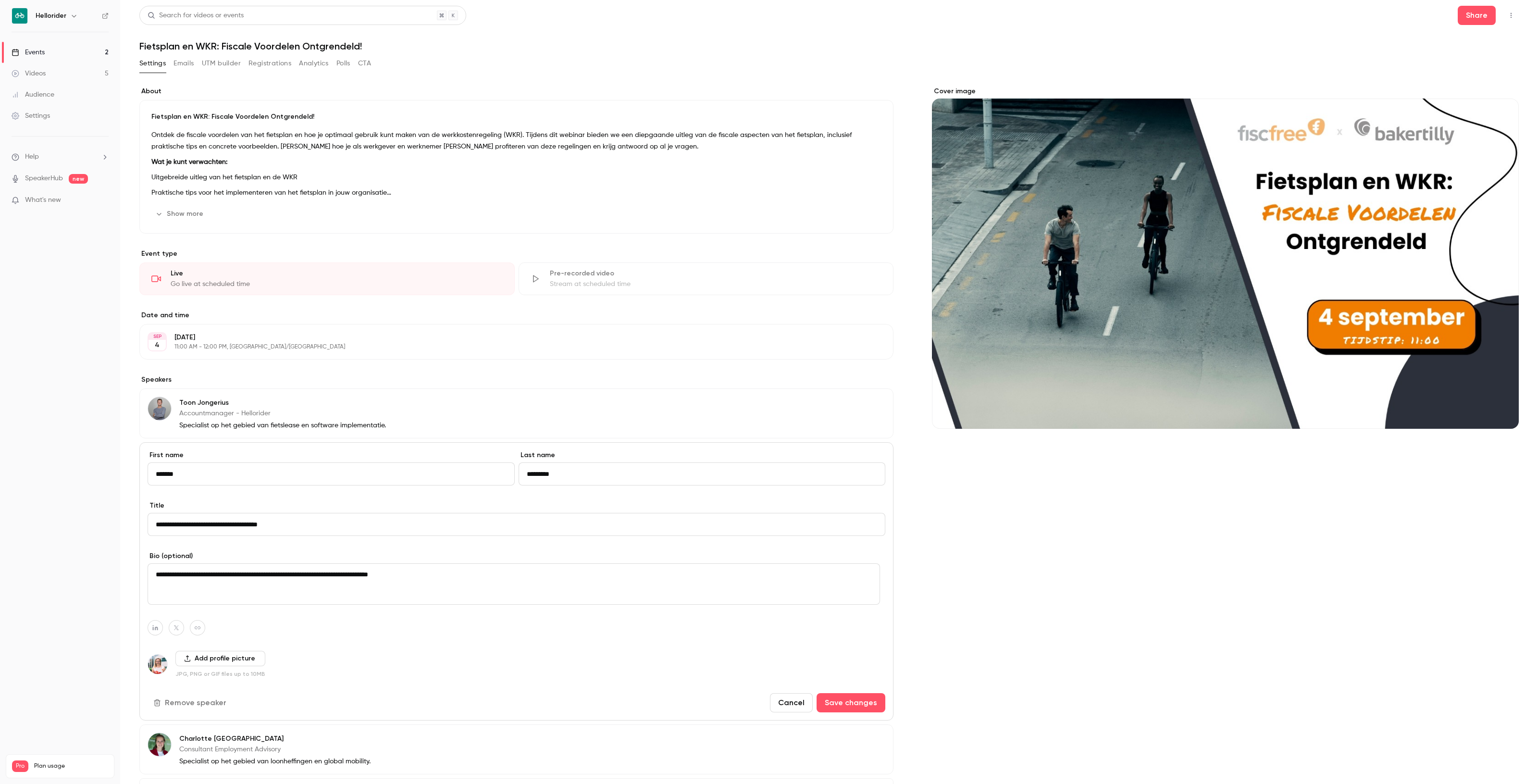
click at [1006, 635] on div "Cover image" at bounding box center [1225, 467] width 587 height 762
click at [836, 703] on button "Save changes" at bounding box center [851, 702] width 68 height 19
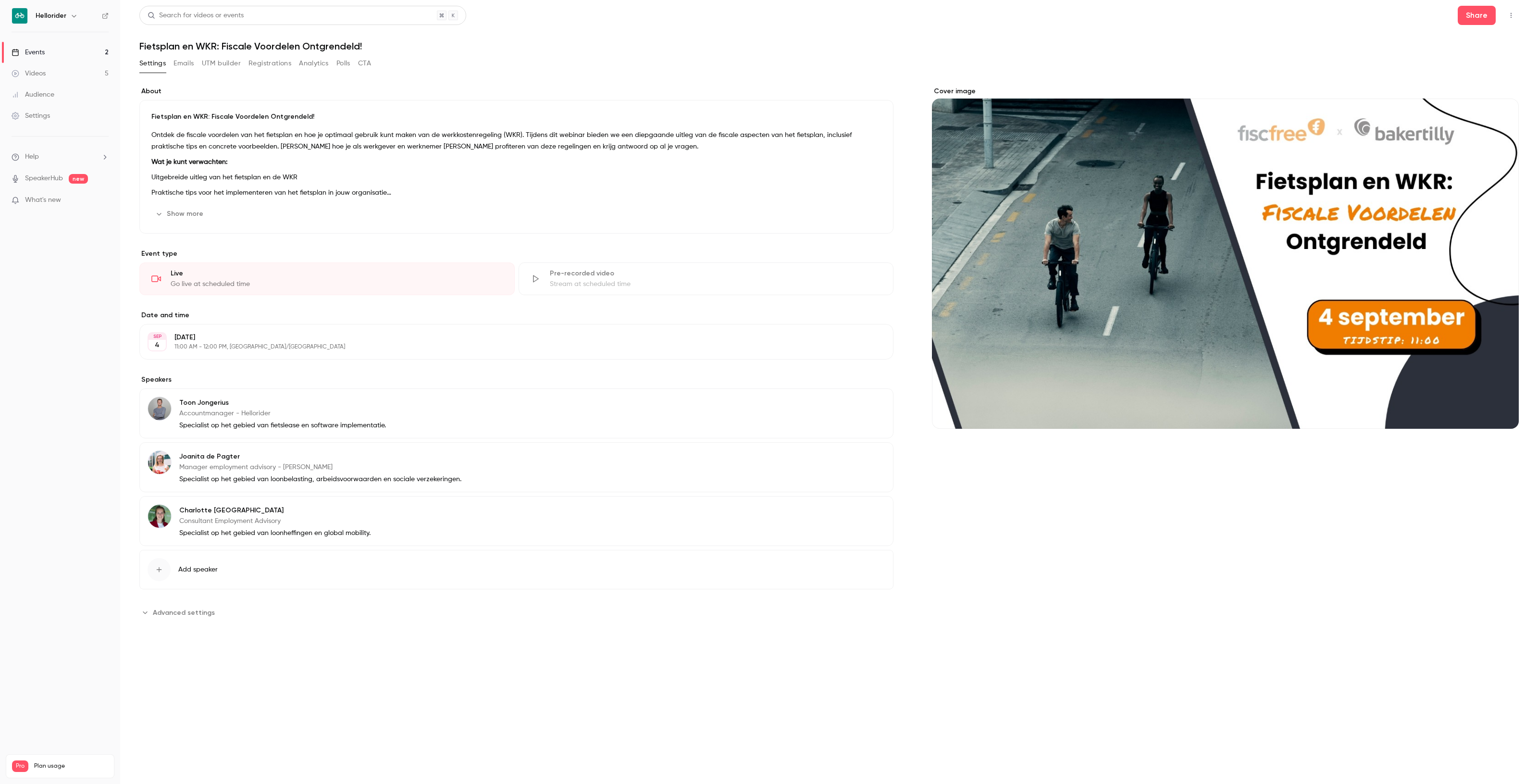
click at [1517, 15] on button "button" at bounding box center [1510, 15] width 15 height 15
click at [1455, 92] on div "Invite to Studio" at bounding box center [1474, 90] width 73 height 9
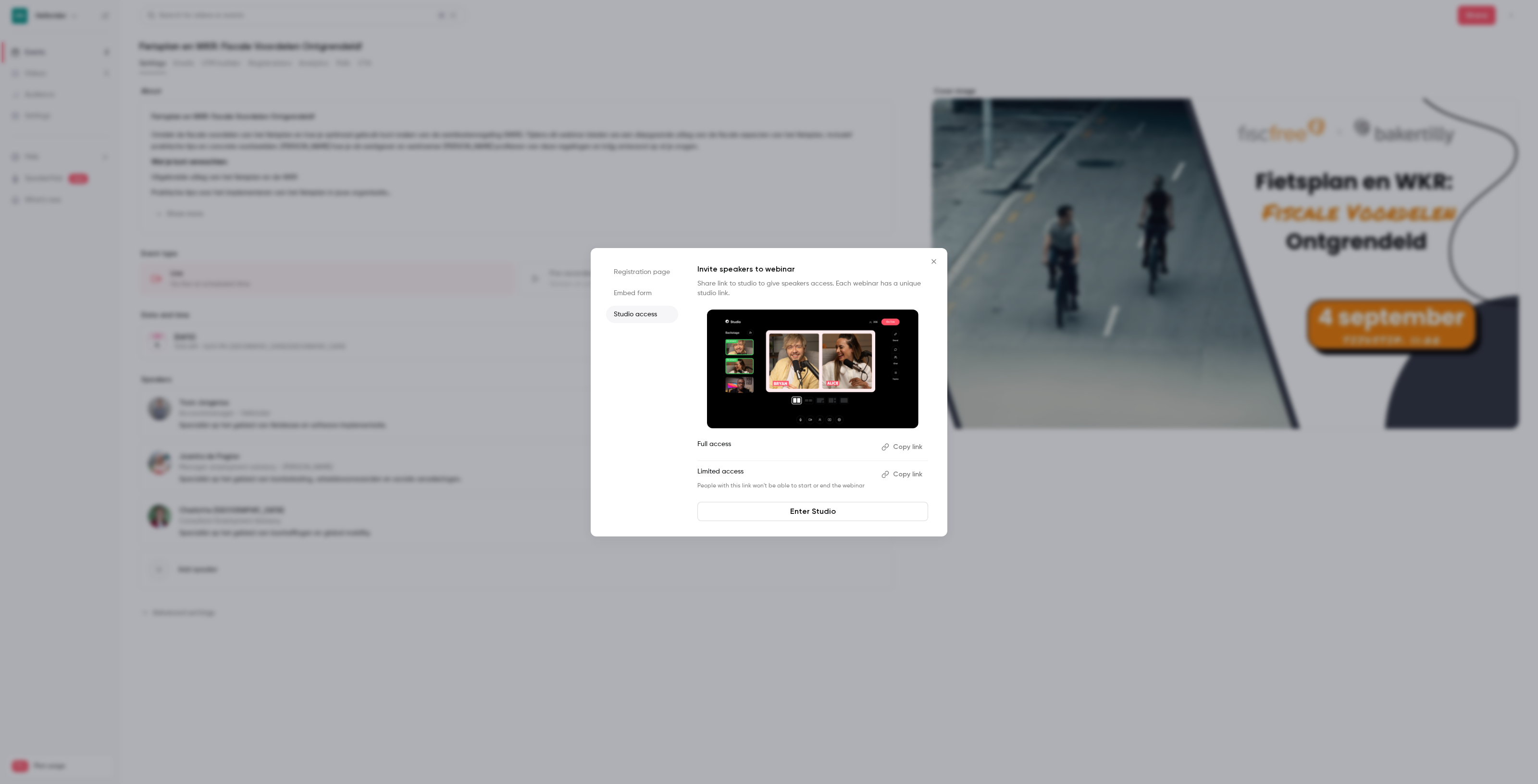
click at [926, 254] on button "Close" at bounding box center [934, 261] width 19 height 19
